Goal: Task Accomplishment & Management: Manage account settings

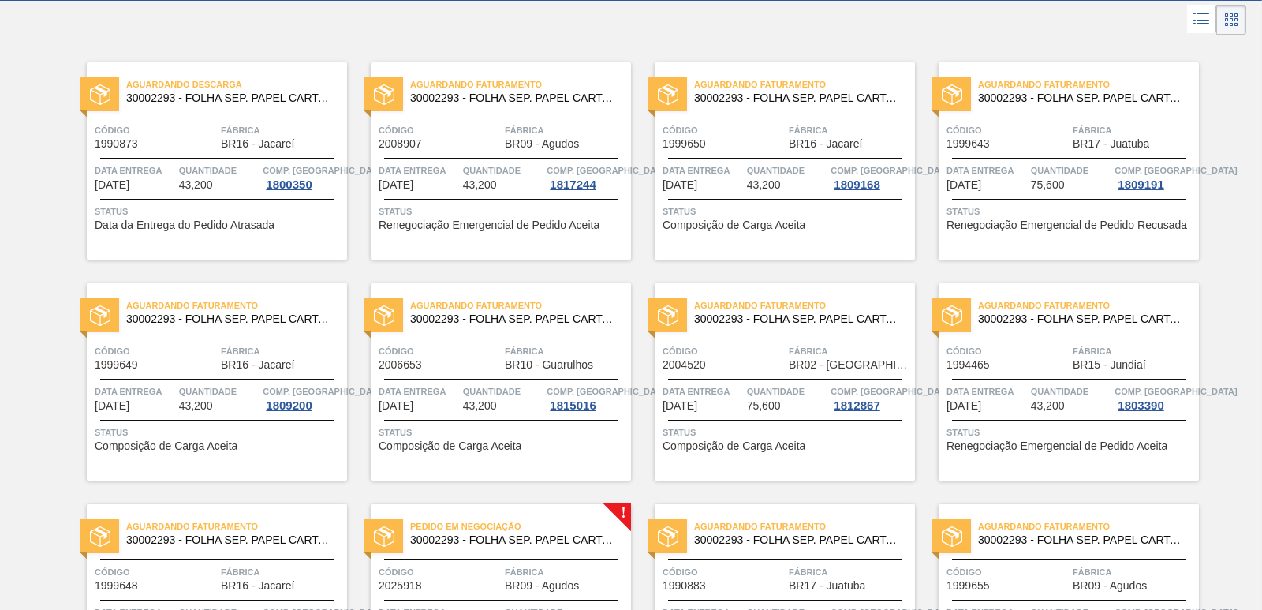
scroll to position [315, 0]
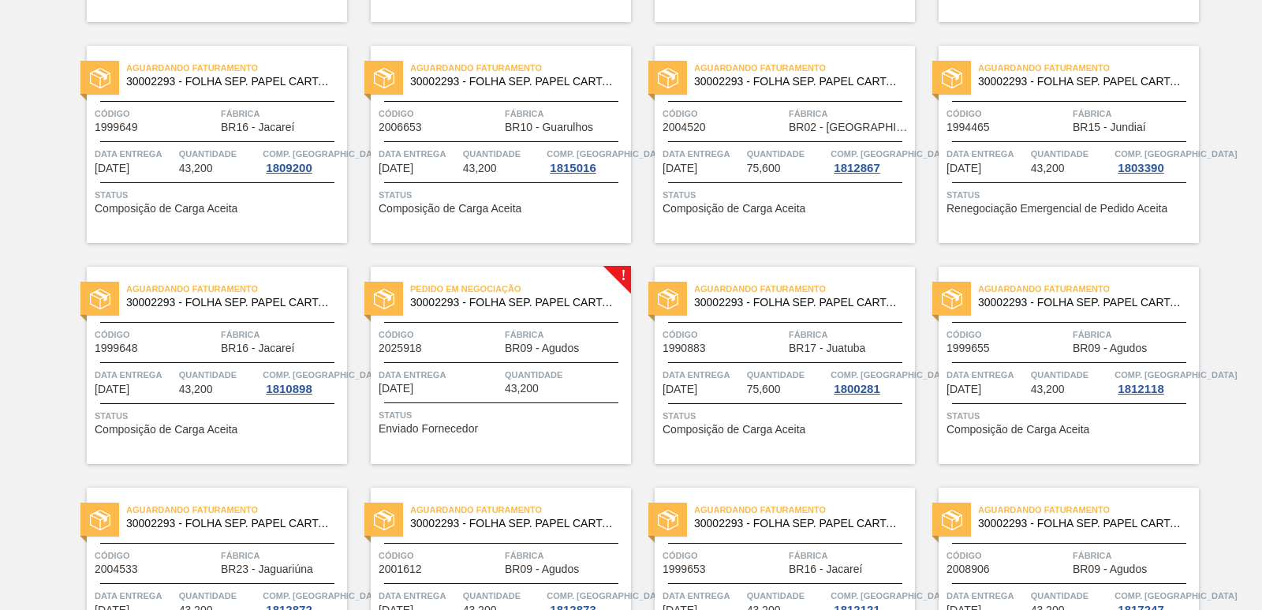
click at [530, 323] on div "Pedido em Negociação 30002293 - FOLHA SEP. PAPEL CARTAO 1200x1000M 350g Código …" at bounding box center [501, 365] width 260 height 197
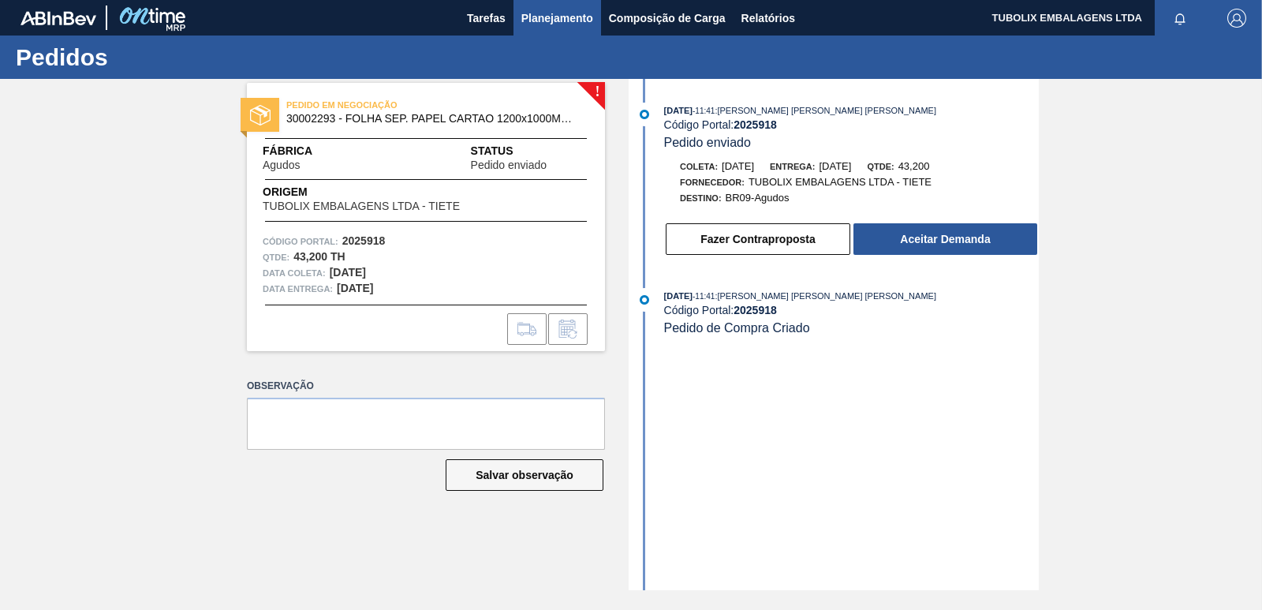
click at [539, 9] on span "Planejamento" at bounding box center [557, 18] width 72 height 19
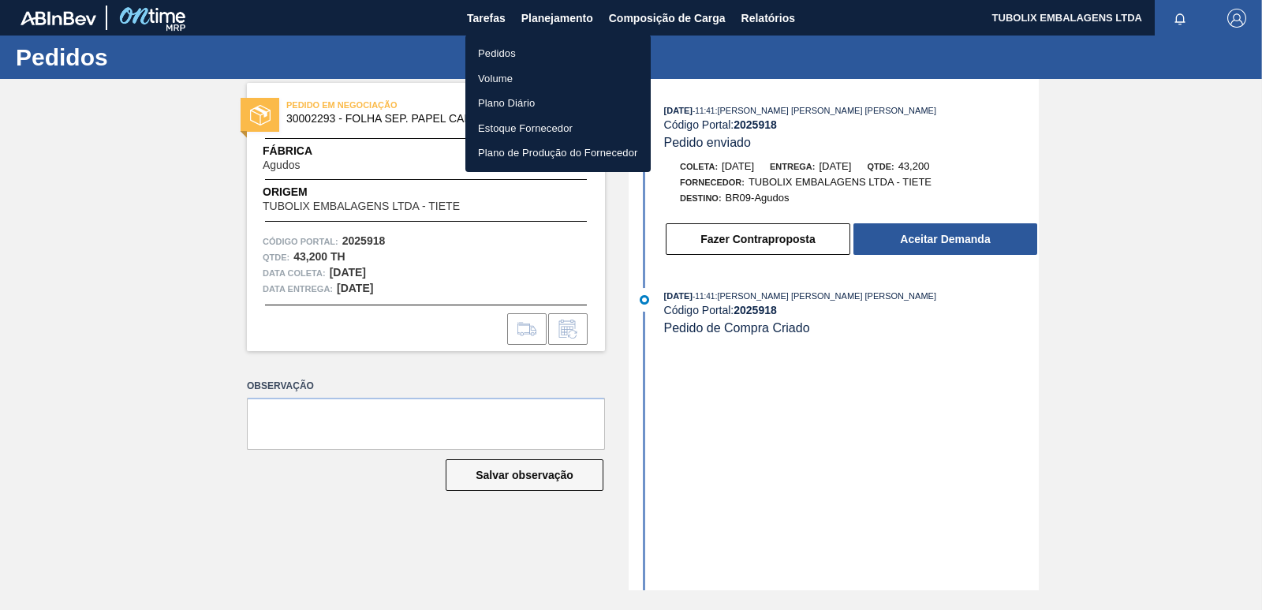
click at [501, 58] on li "Pedidos" at bounding box center [557, 53] width 185 height 25
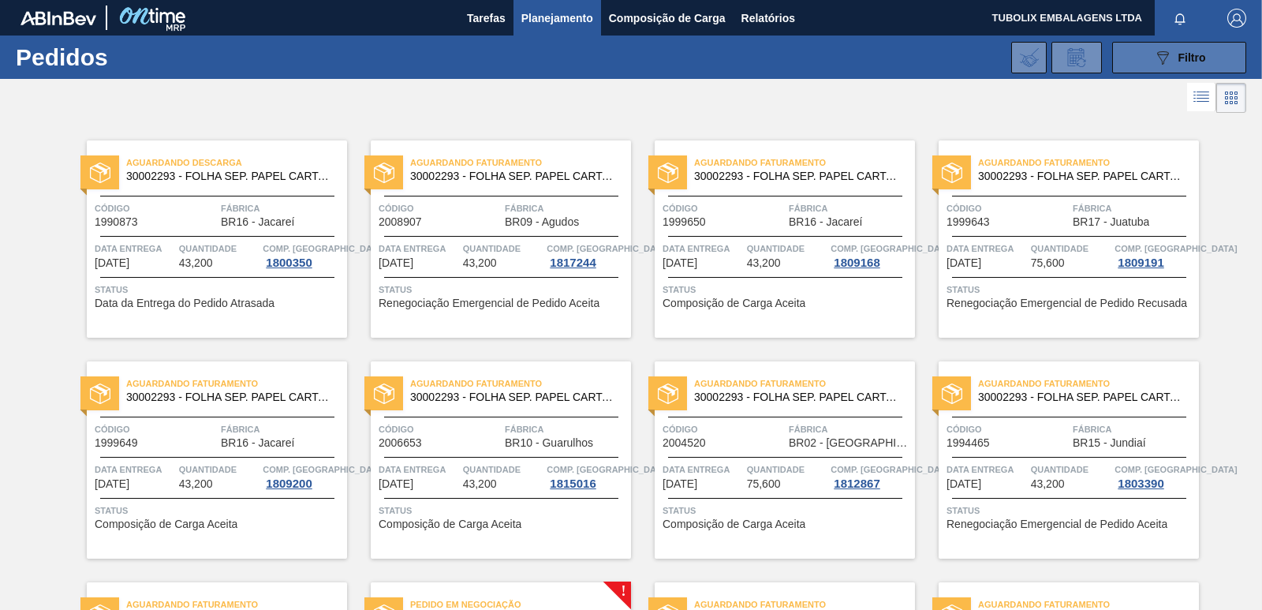
click at [1125, 62] on button "089F7B8B-B2A5-4AFE-B5C0-19BA573D28AC Filtro" at bounding box center [1179, 58] width 134 height 32
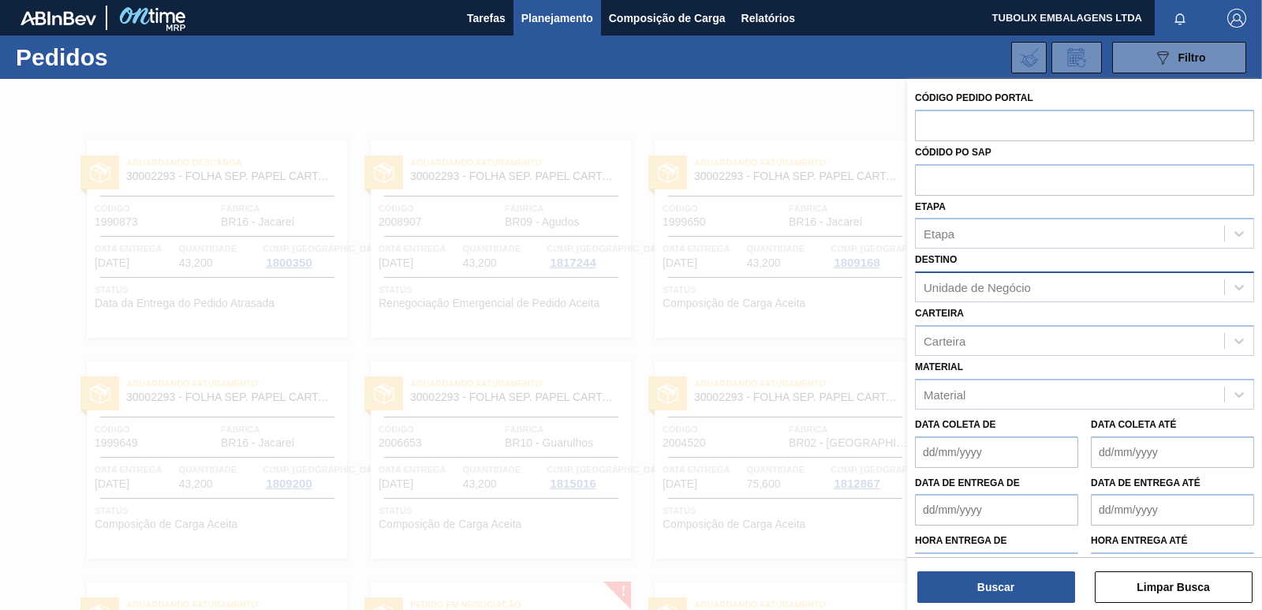
click at [992, 283] on div "Unidade de Negócio" at bounding box center [976, 287] width 107 height 13
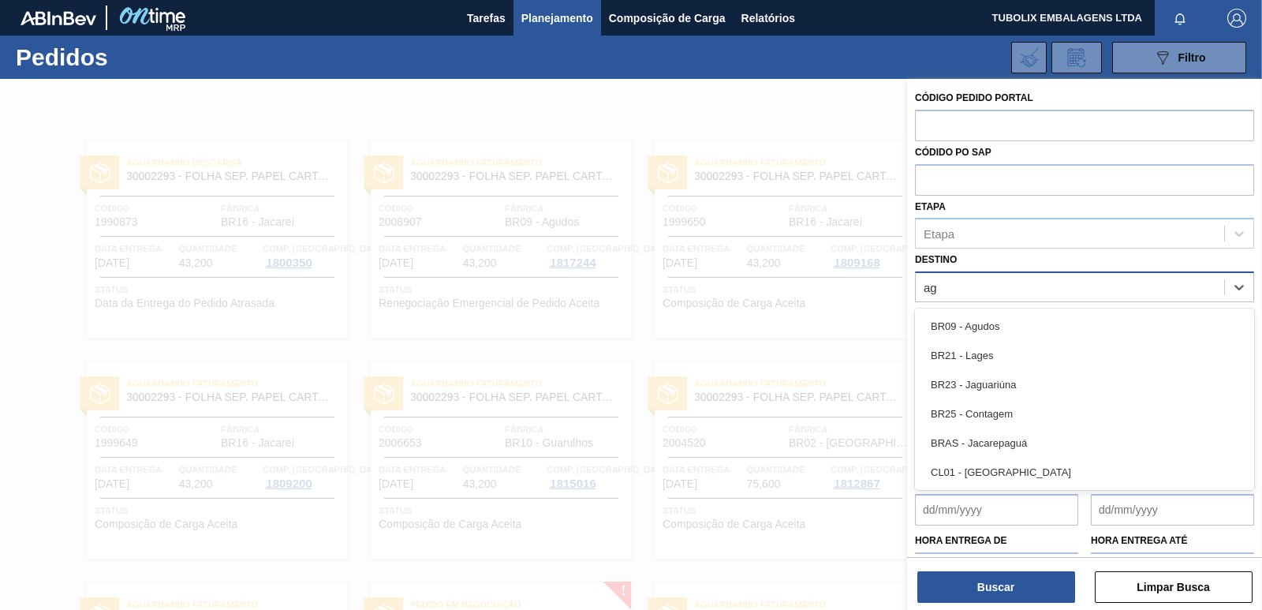
type input "agu"
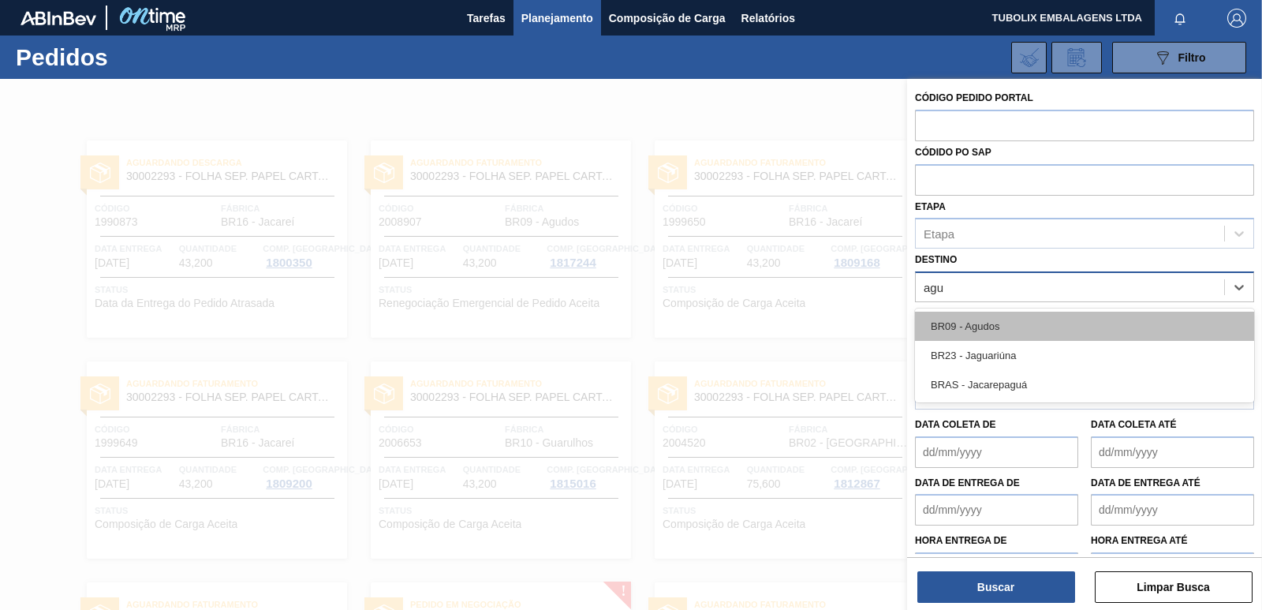
click at [971, 314] on div "BR09 - Agudos" at bounding box center [1084, 326] width 339 height 29
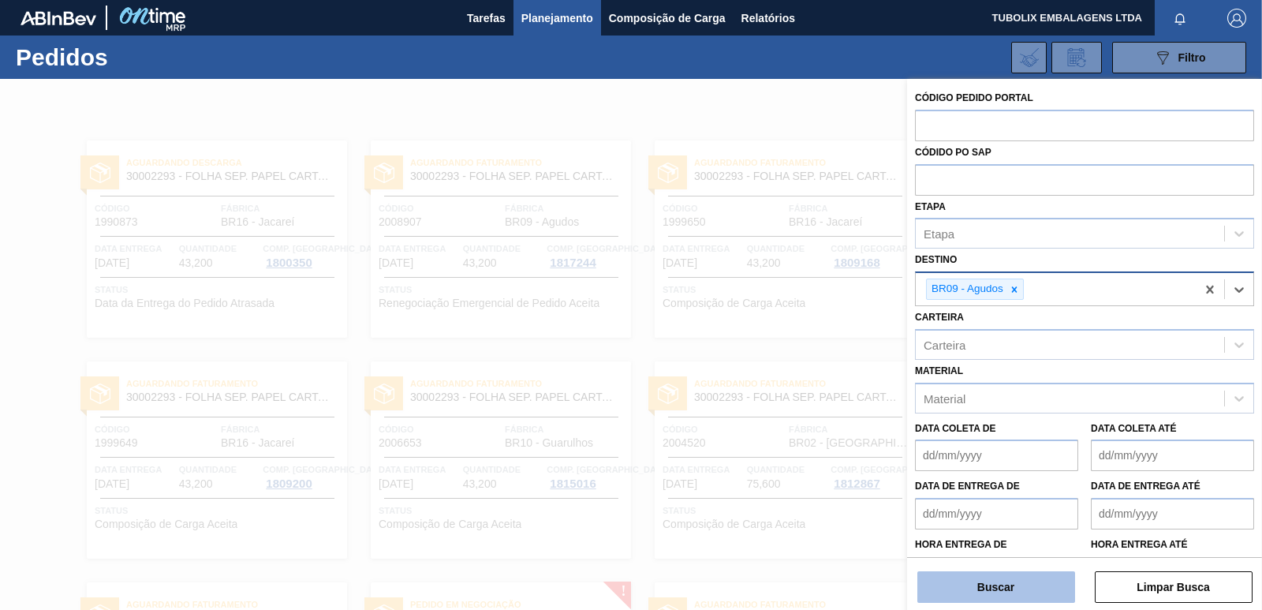
click at [1013, 578] on button "Buscar" at bounding box center [996, 587] width 158 height 32
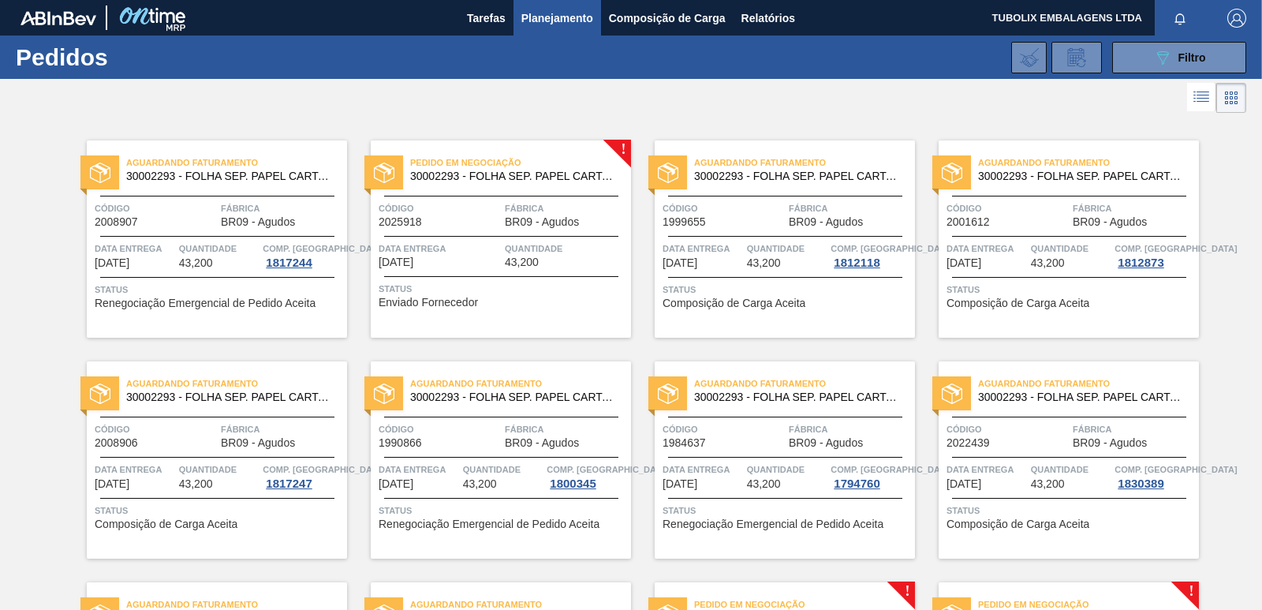
click at [475, 177] on span "30002293 - FOLHA SEP. PAPEL CARTAO 1200x1000M 350g" at bounding box center [514, 176] width 208 height 12
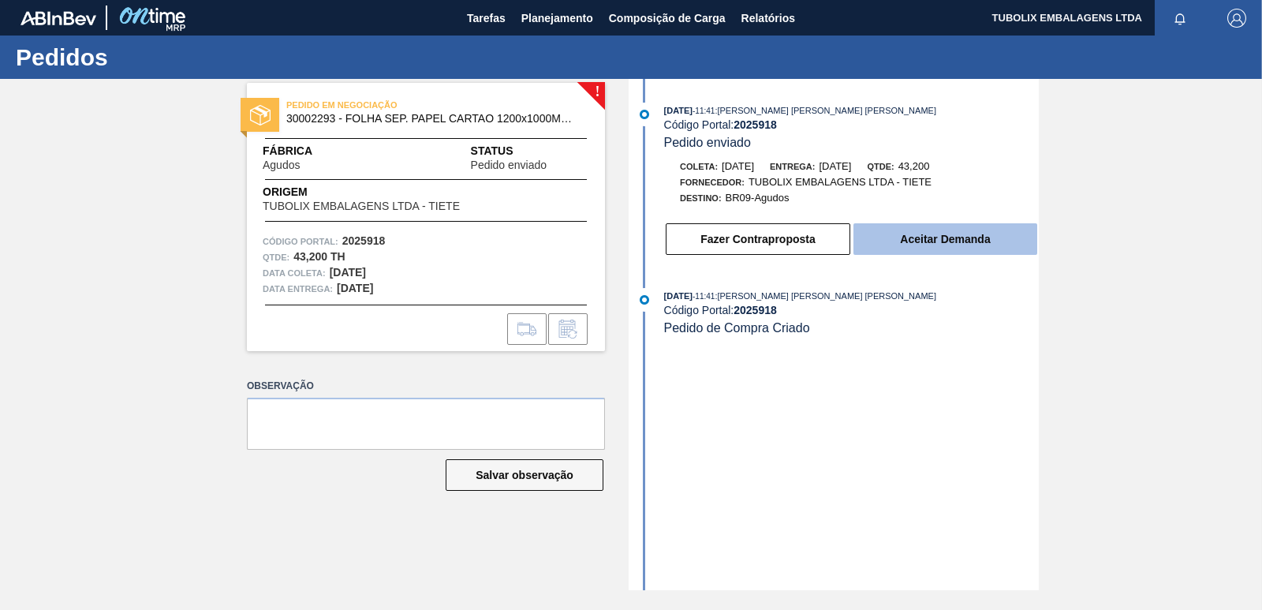
click at [971, 241] on button "Aceitar Demanda" at bounding box center [945, 239] width 184 height 32
click at [962, 367] on div "[DATE] 11:41 : [PERSON_NAME] [PERSON_NAME] [PERSON_NAME] Código Portal: 2025918…" at bounding box center [835, 334] width 406 height 511
